Goal: Information Seeking & Learning: Get advice/opinions

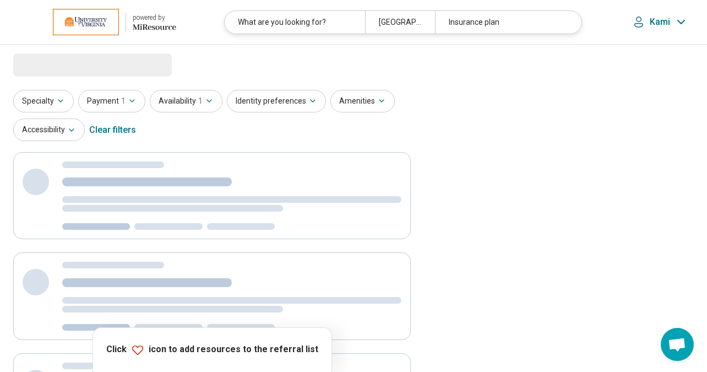
select select "***"
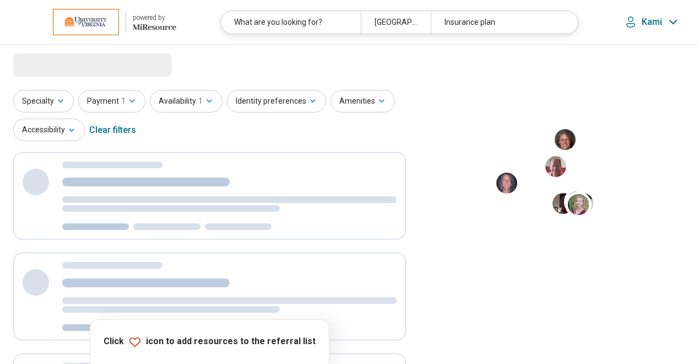
select select "***"
